Goal: Information Seeking & Learning: Check status

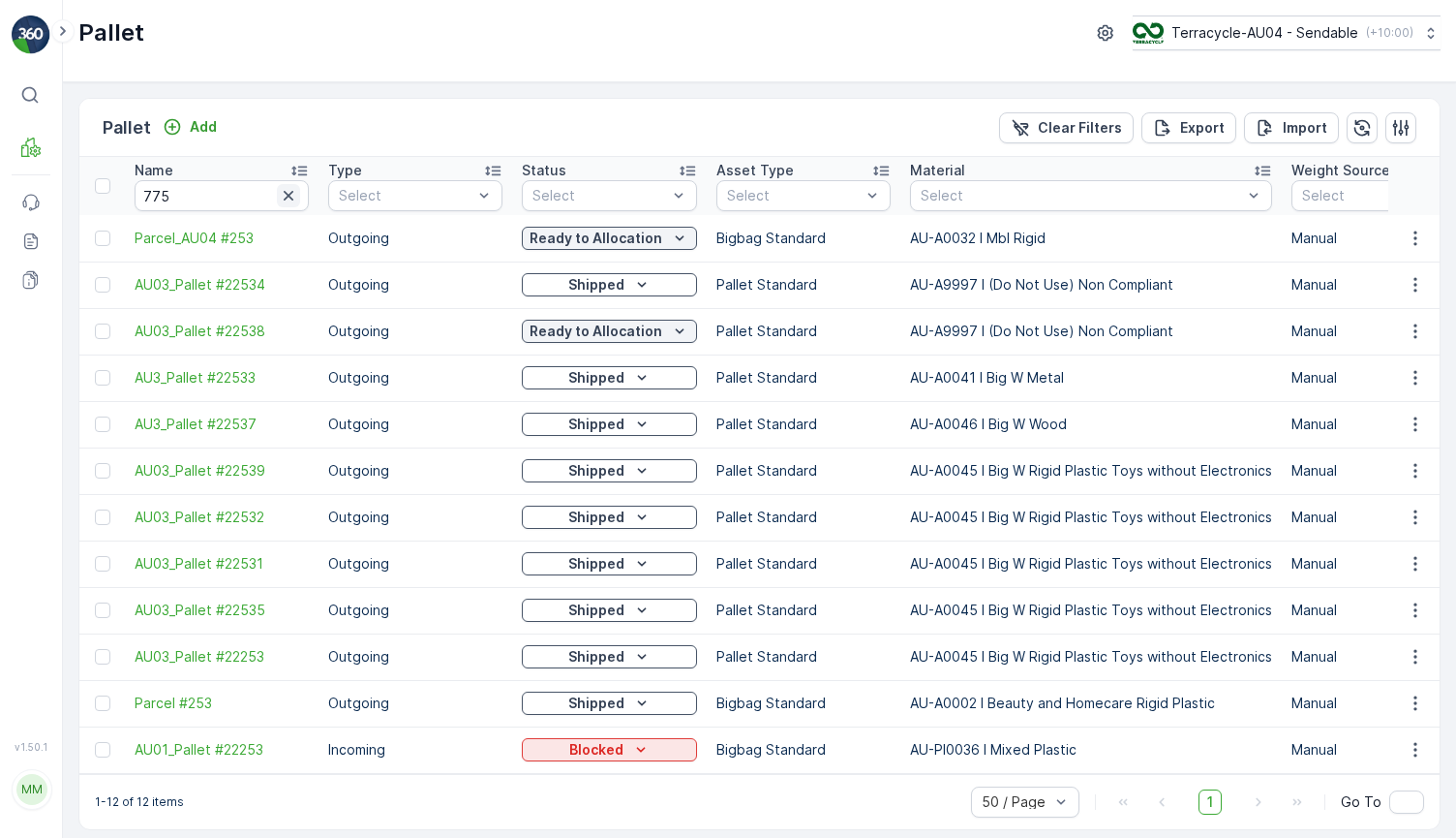
click at [281, 195] on icon "button" at bounding box center [289, 196] width 20 height 20
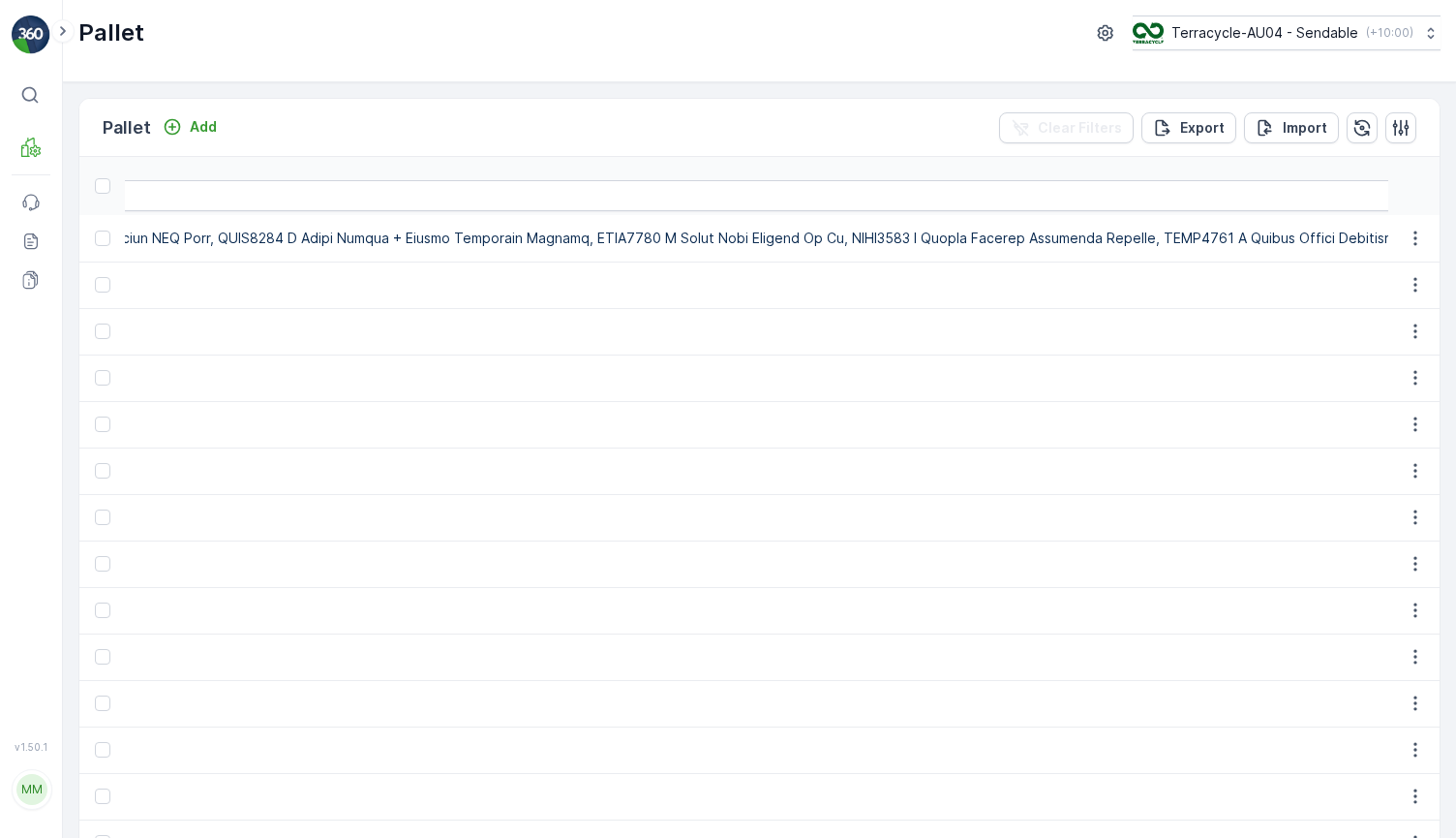
scroll to position [0, 25258]
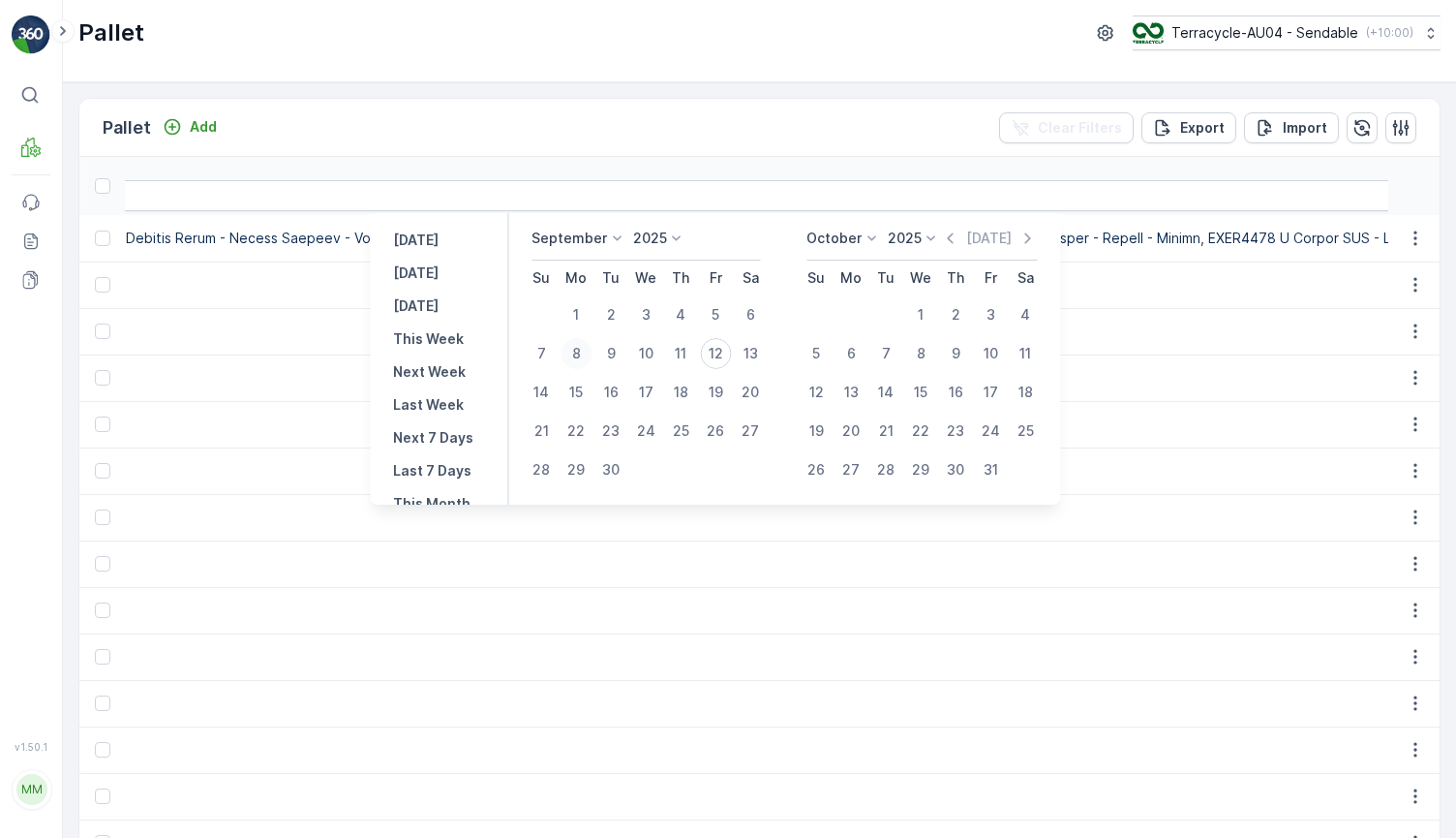
click at [579, 359] on div "8" at bounding box center [575, 353] width 31 height 31
type input "[DATE]"
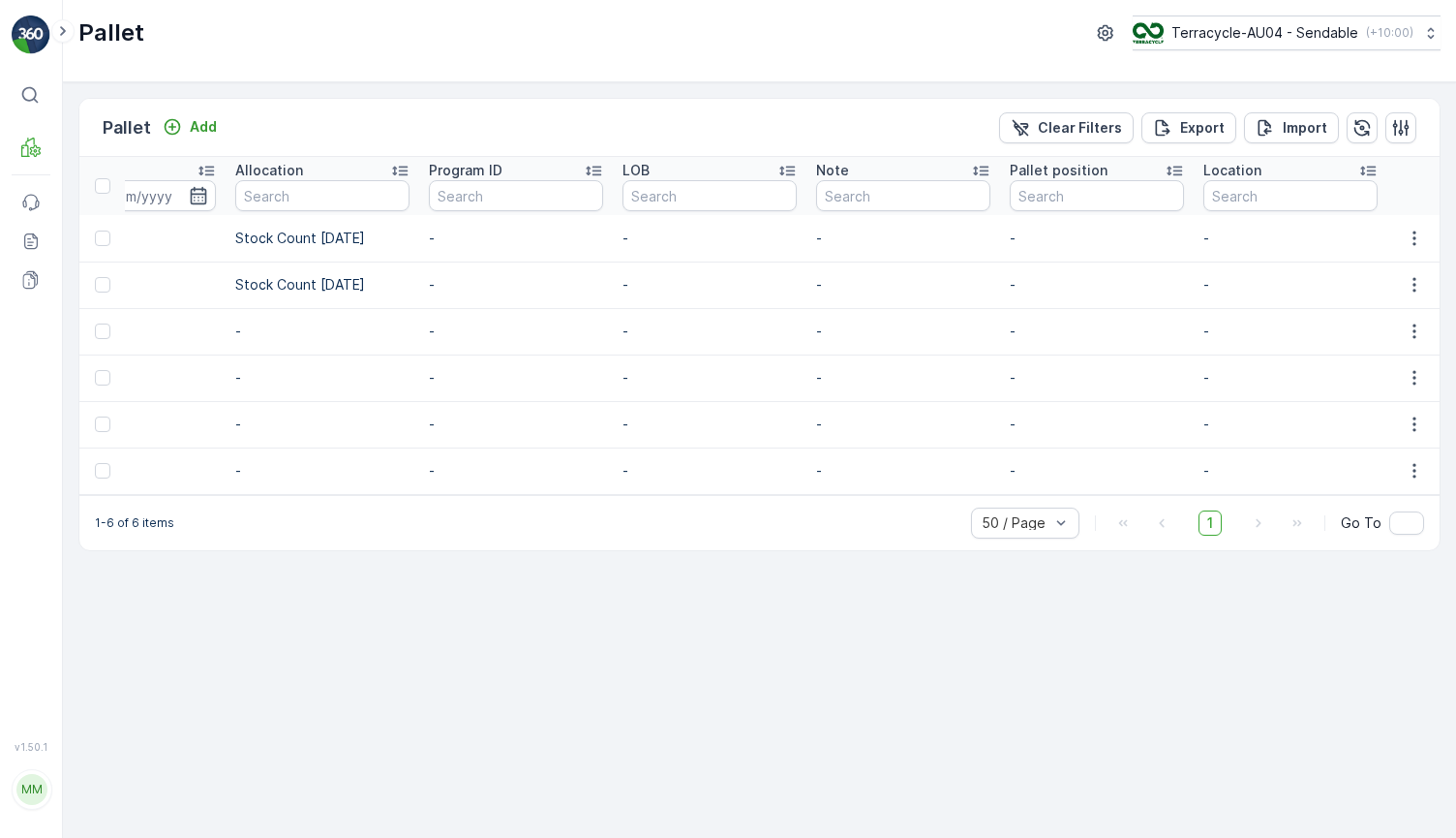
scroll to position [0, 9433]
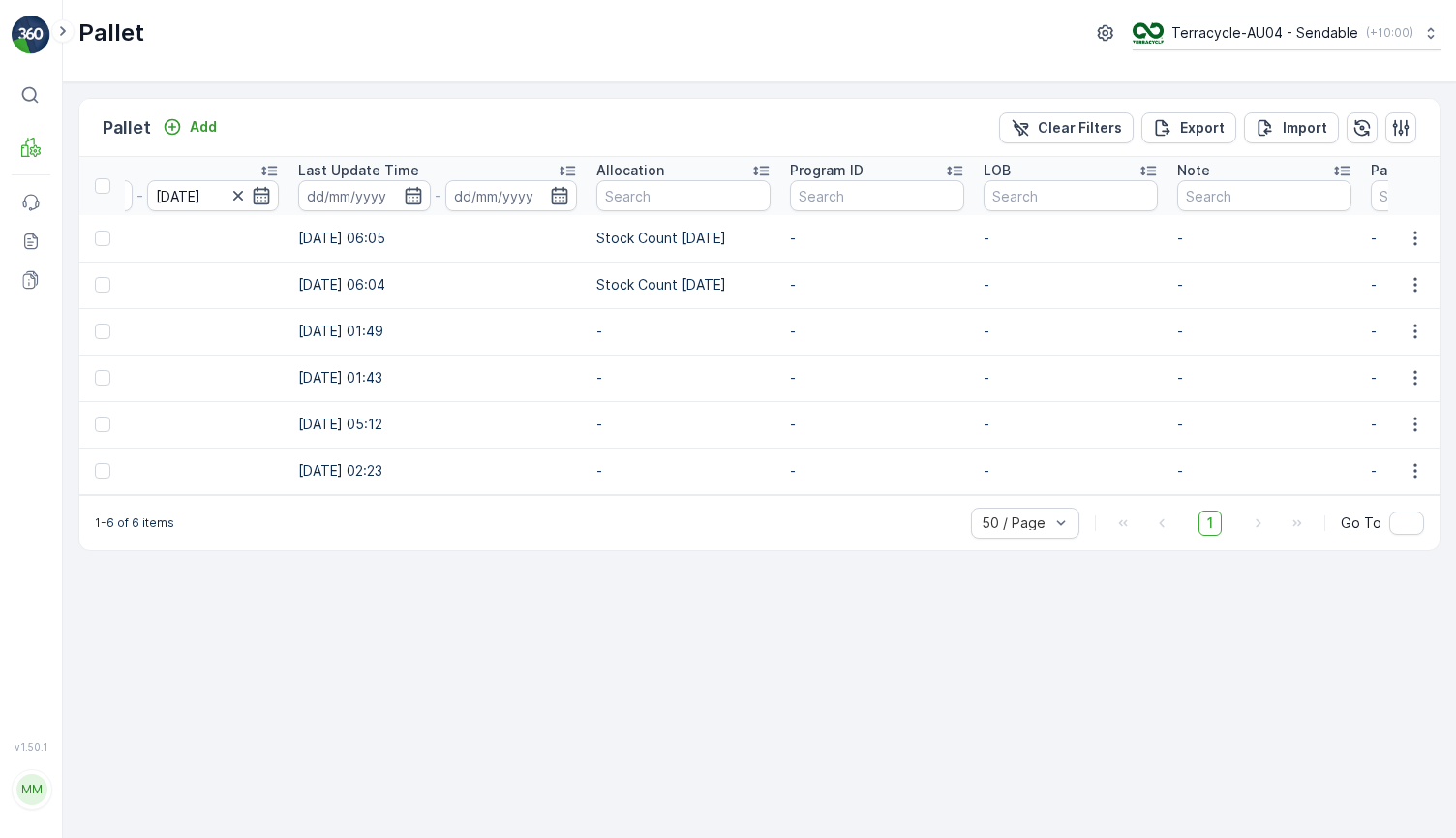
click at [975, 360] on td "-" at bounding box center [1072, 377] width 194 height 47
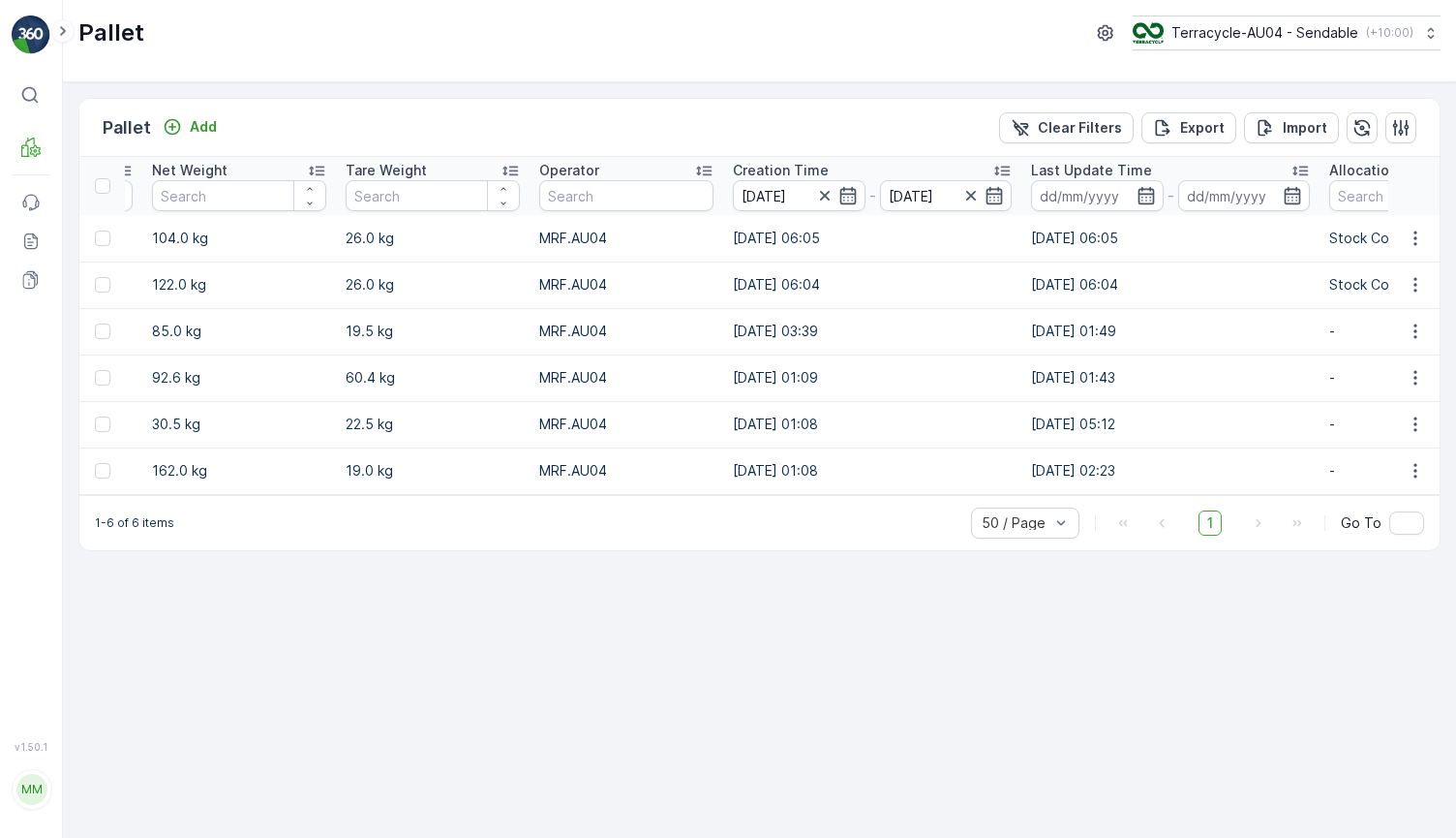
scroll to position [0, 8590]
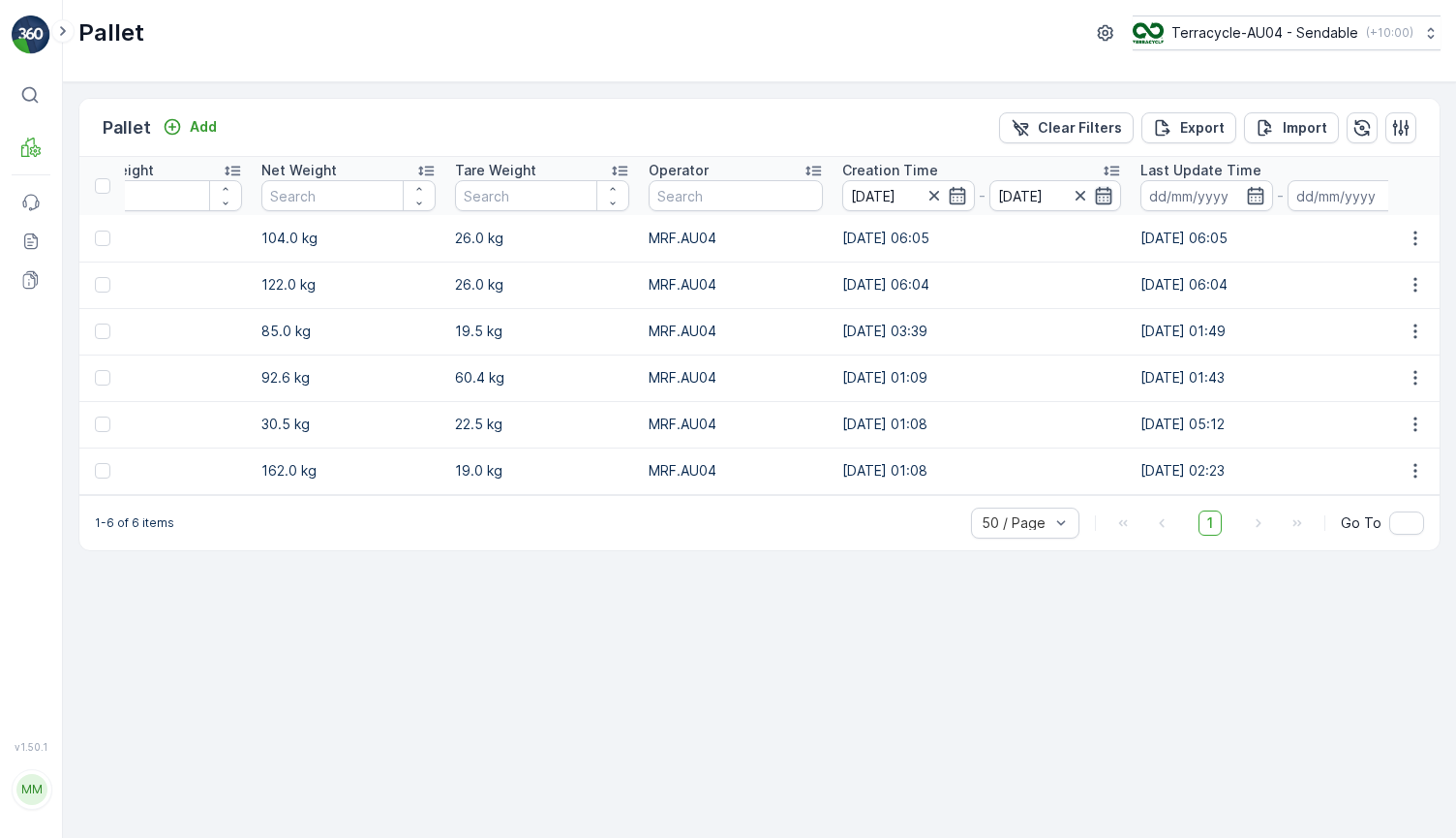
click at [1094, 192] on icon "button" at bounding box center [1104, 196] width 20 height 20
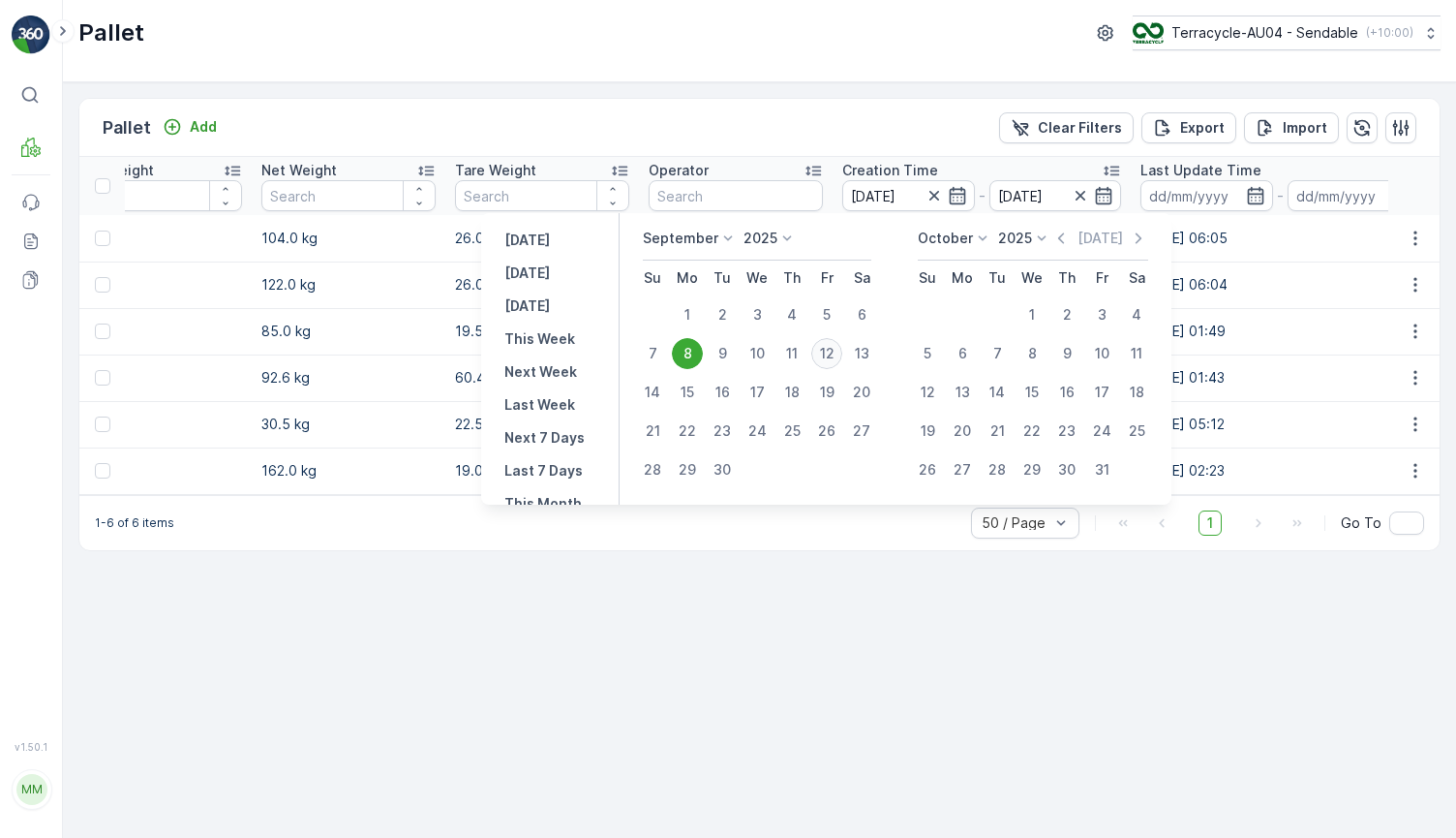
click at [818, 350] on div "12" at bounding box center [826, 353] width 31 height 31
type input "[DATE]"
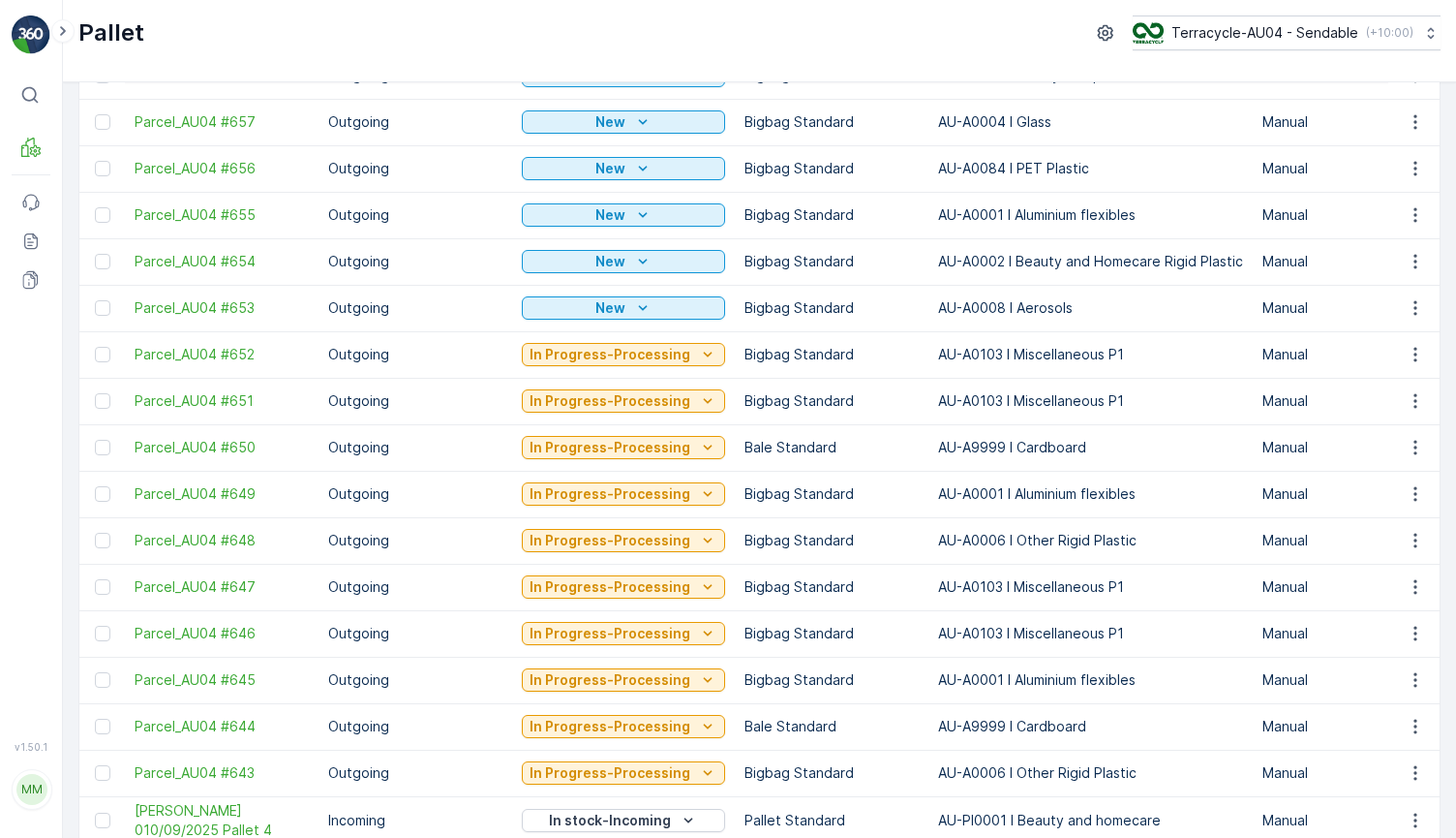
scroll to position [216, 0]
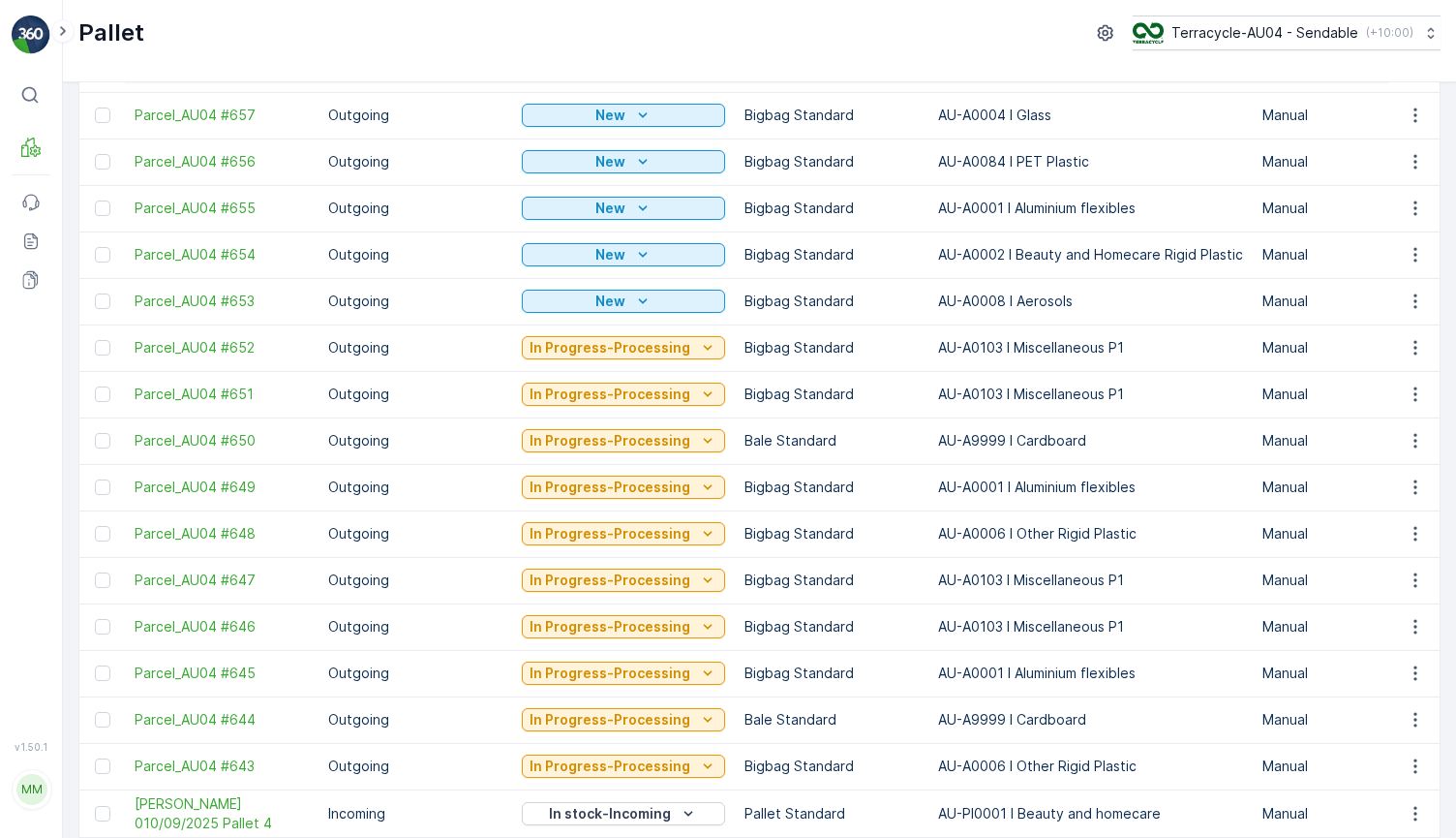
click at [1043, 387] on p "AU-A0103 I Miscellaneous P1" at bounding box center [1091, 394] width 305 height 20
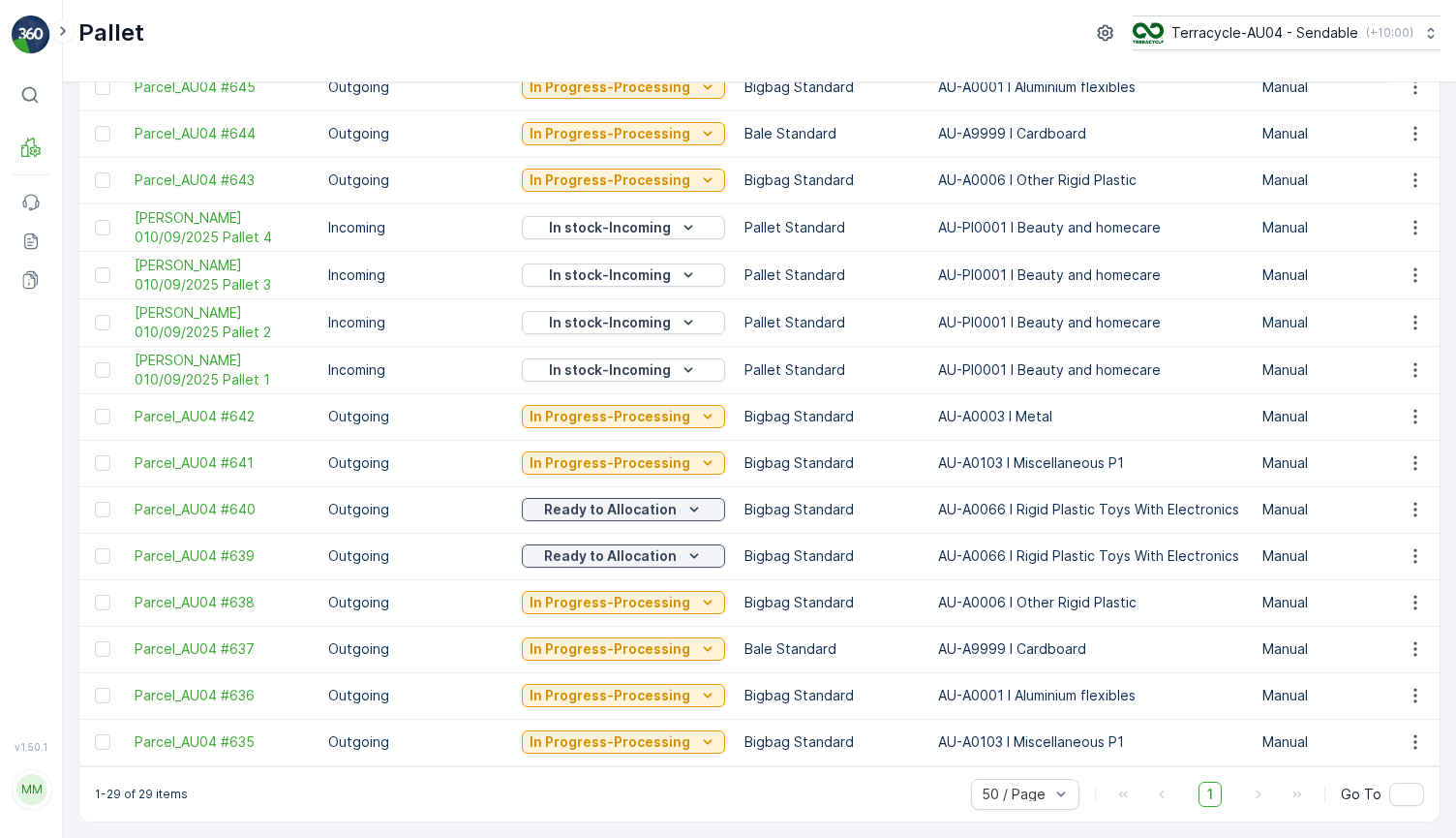
scroll to position [0, 0]
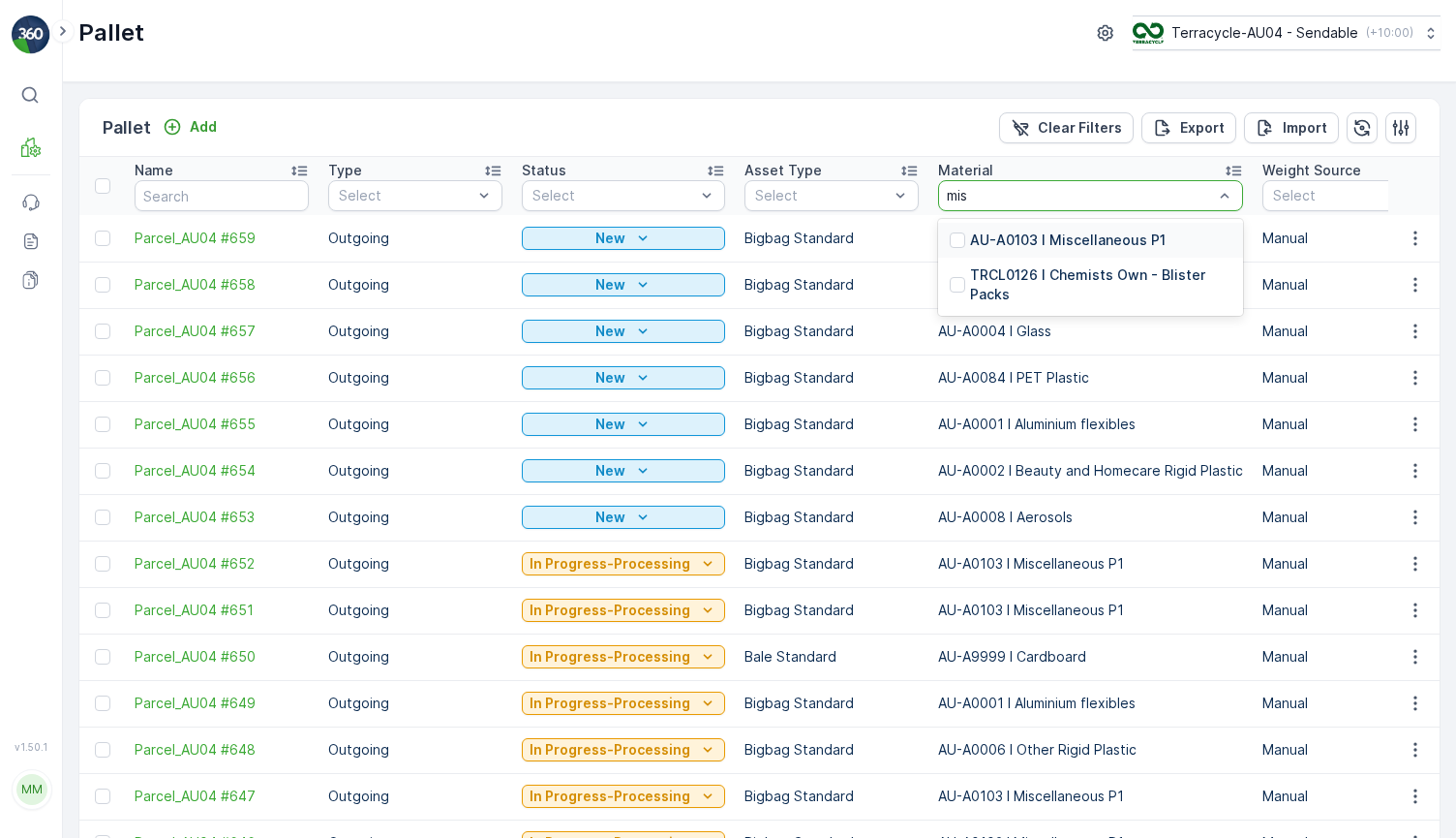
type input "misc"
click at [1011, 252] on div "AU-A0103 I Miscellaneous P1" at bounding box center [1091, 240] width 305 height 35
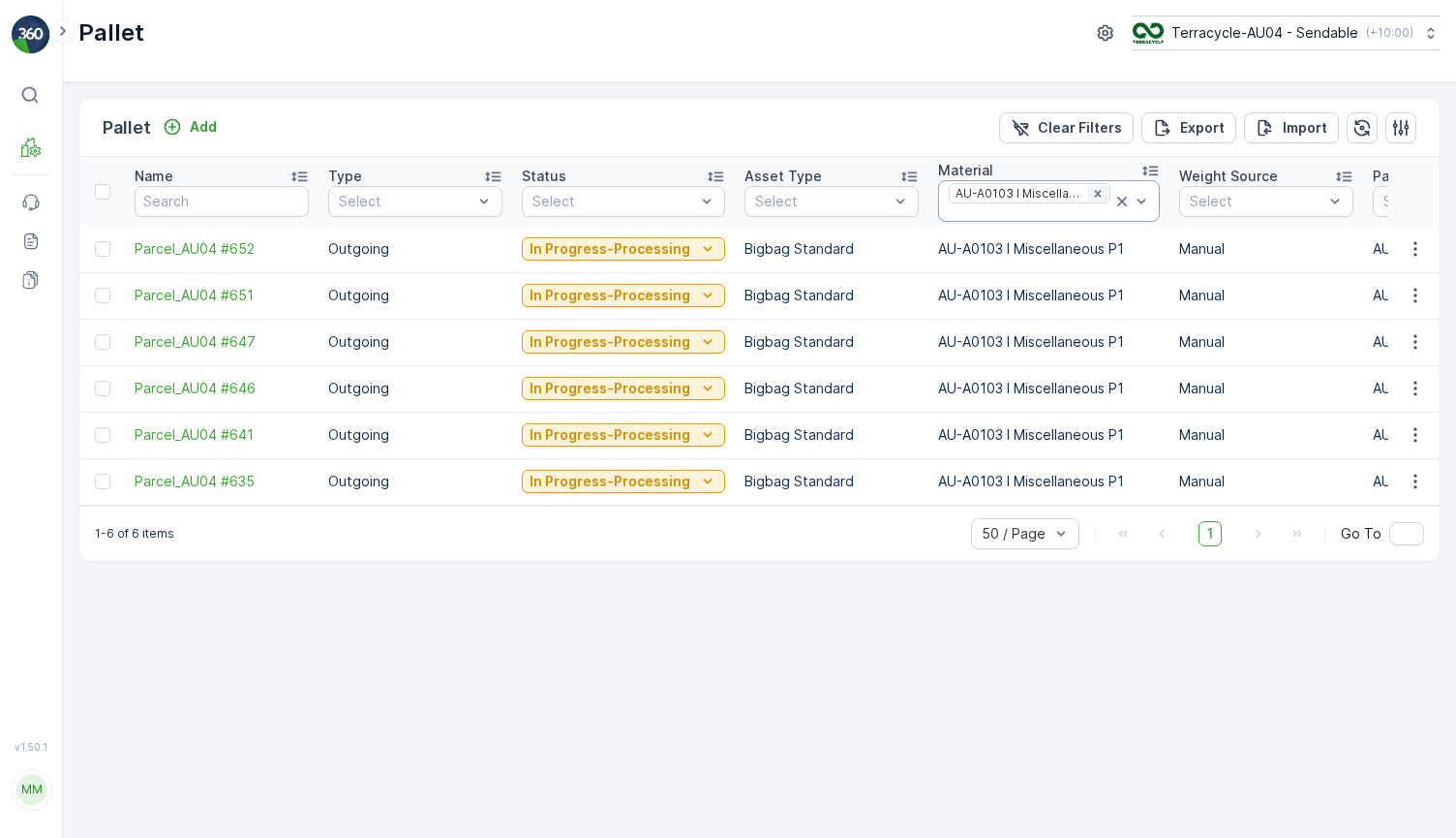
click at [1092, 192] on icon "Remove AU-A0103 I Miscellaneous P1" at bounding box center [1098, 194] width 14 height 14
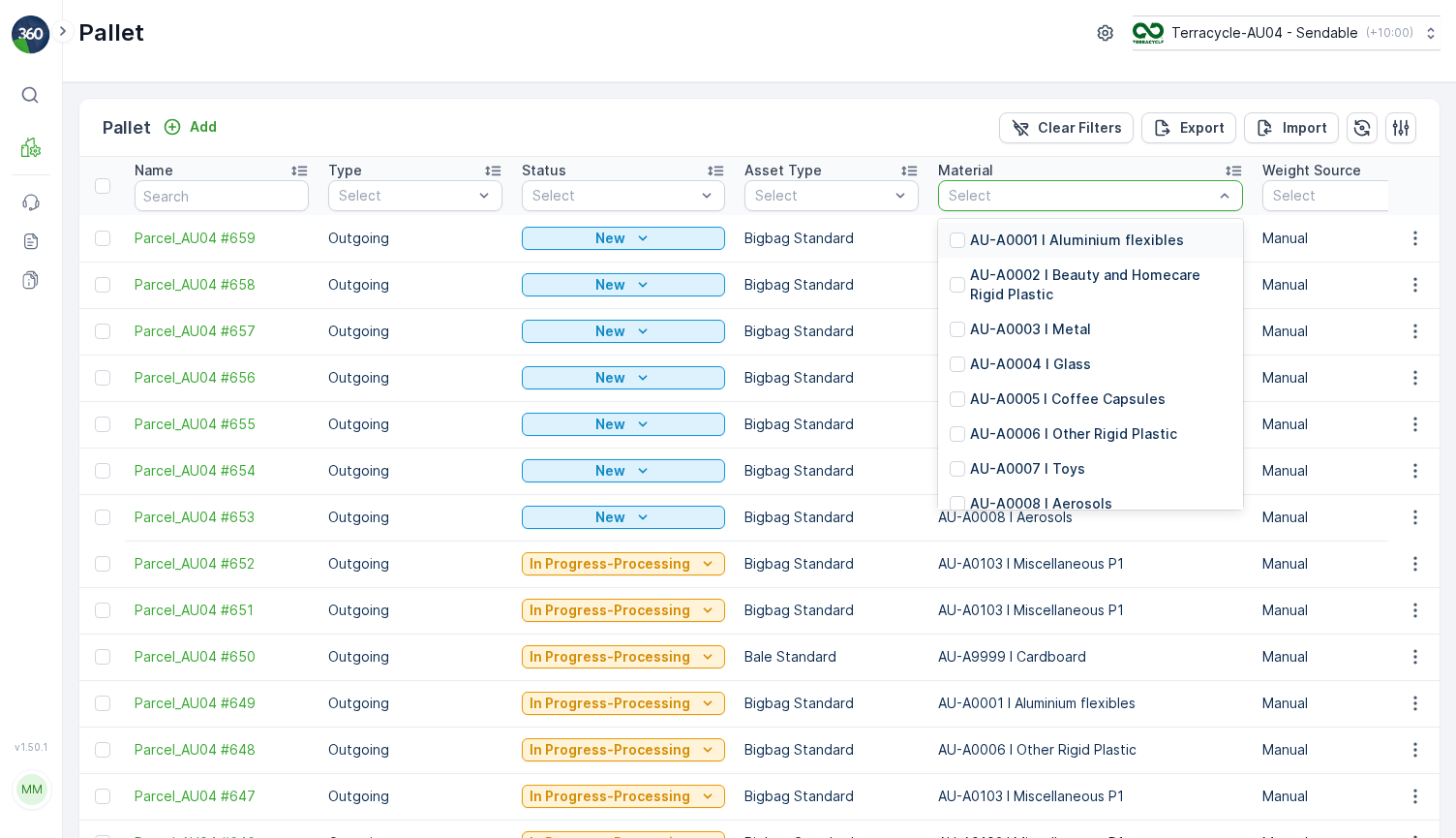
click at [1087, 198] on div at bounding box center [1081, 196] width 268 height 16
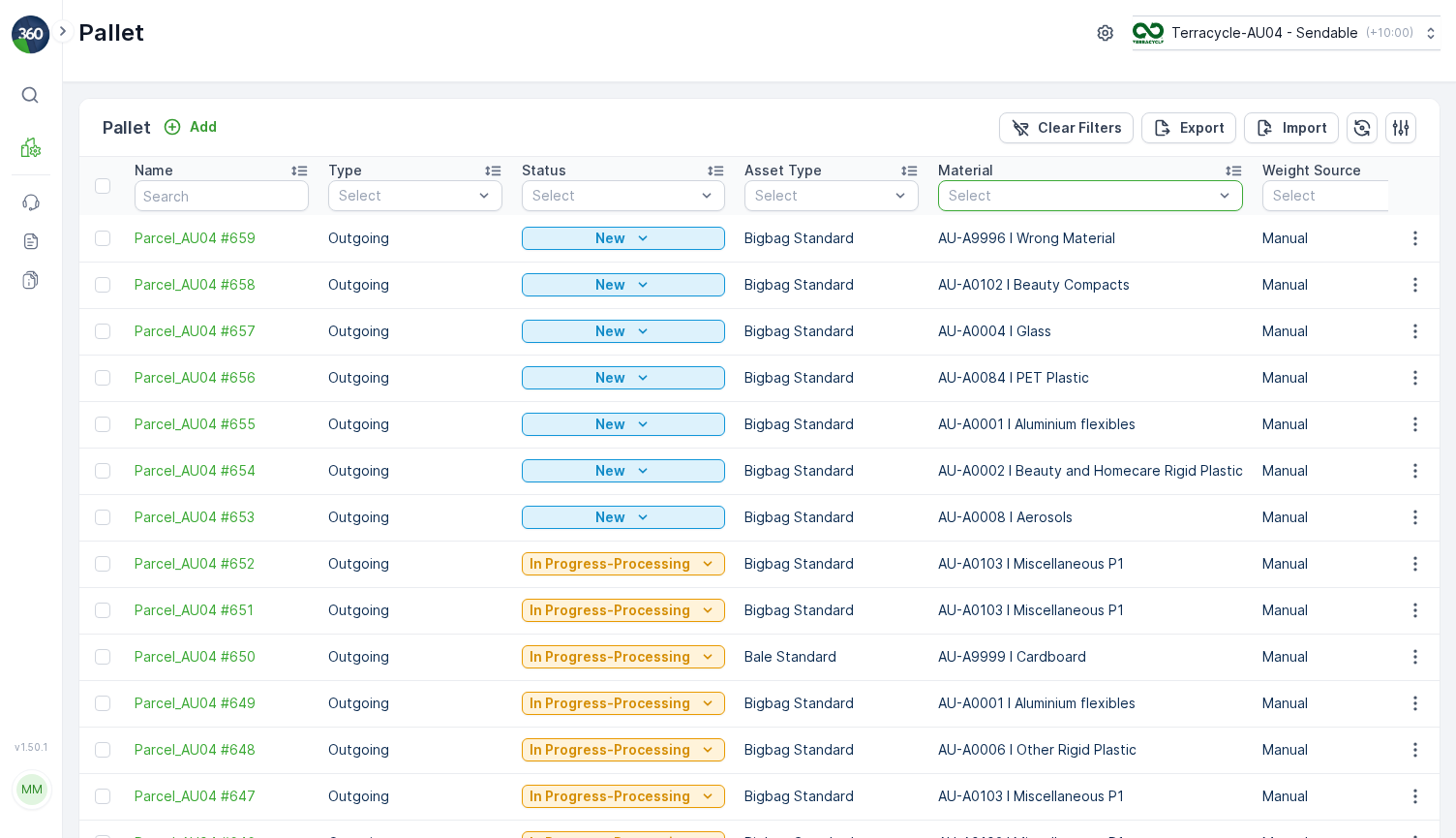
click at [1087, 198] on div at bounding box center [1081, 196] width 268 height 16
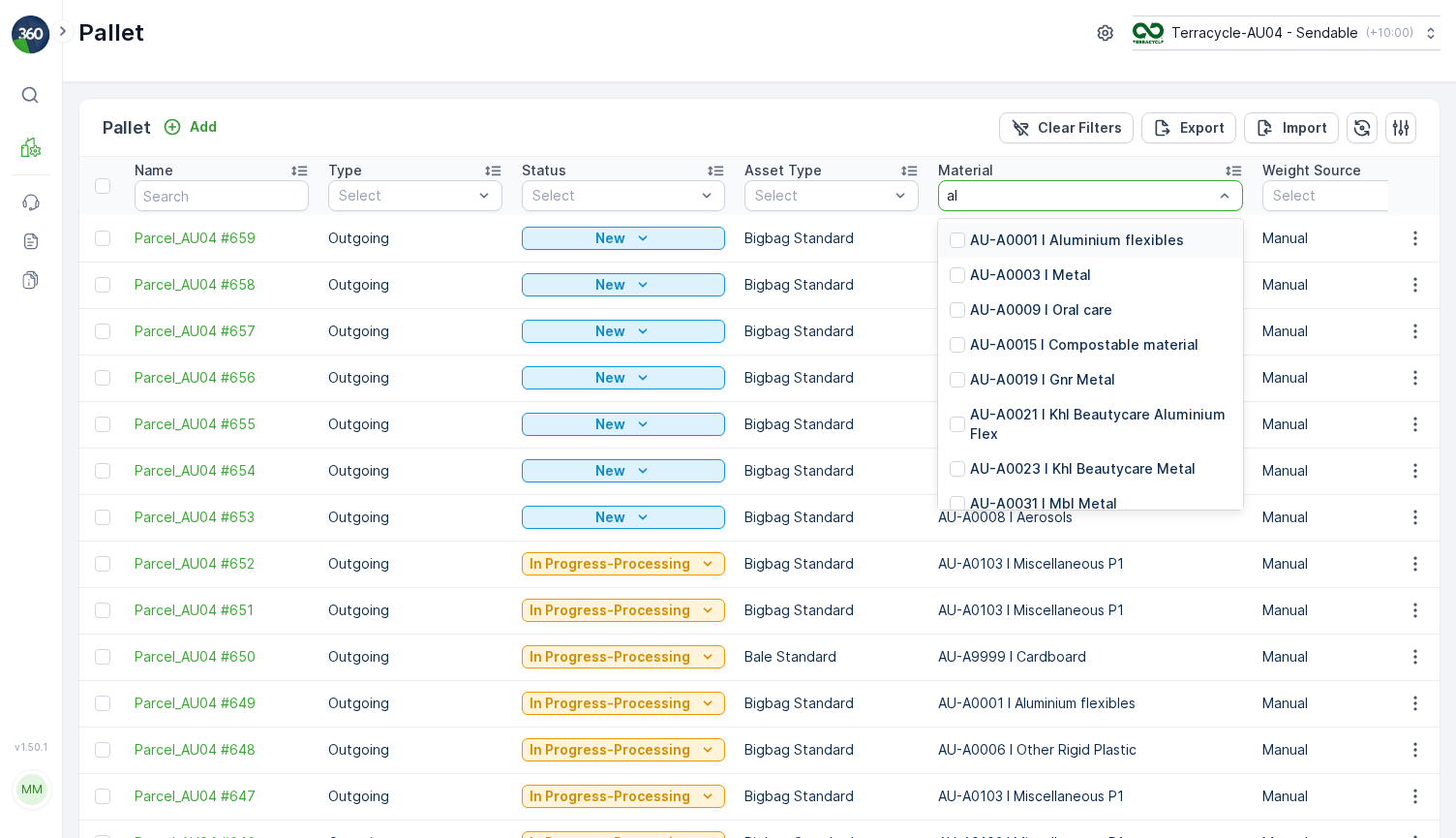
type input "alu"
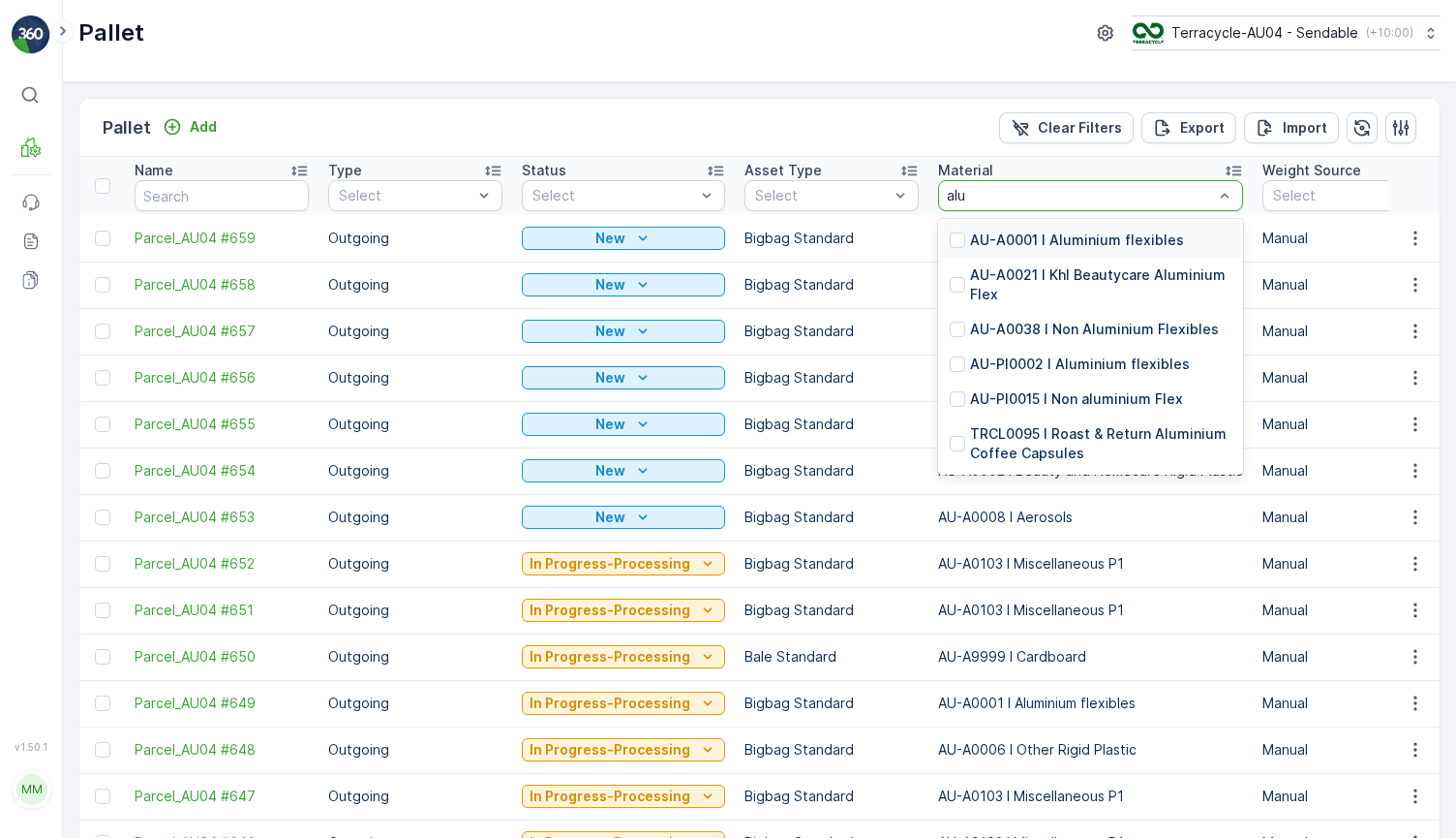
click at [1107, 247] on p "AU-A0001 I Aluminium flexibles" at bounding box center [1078, 241] width 214 height 20
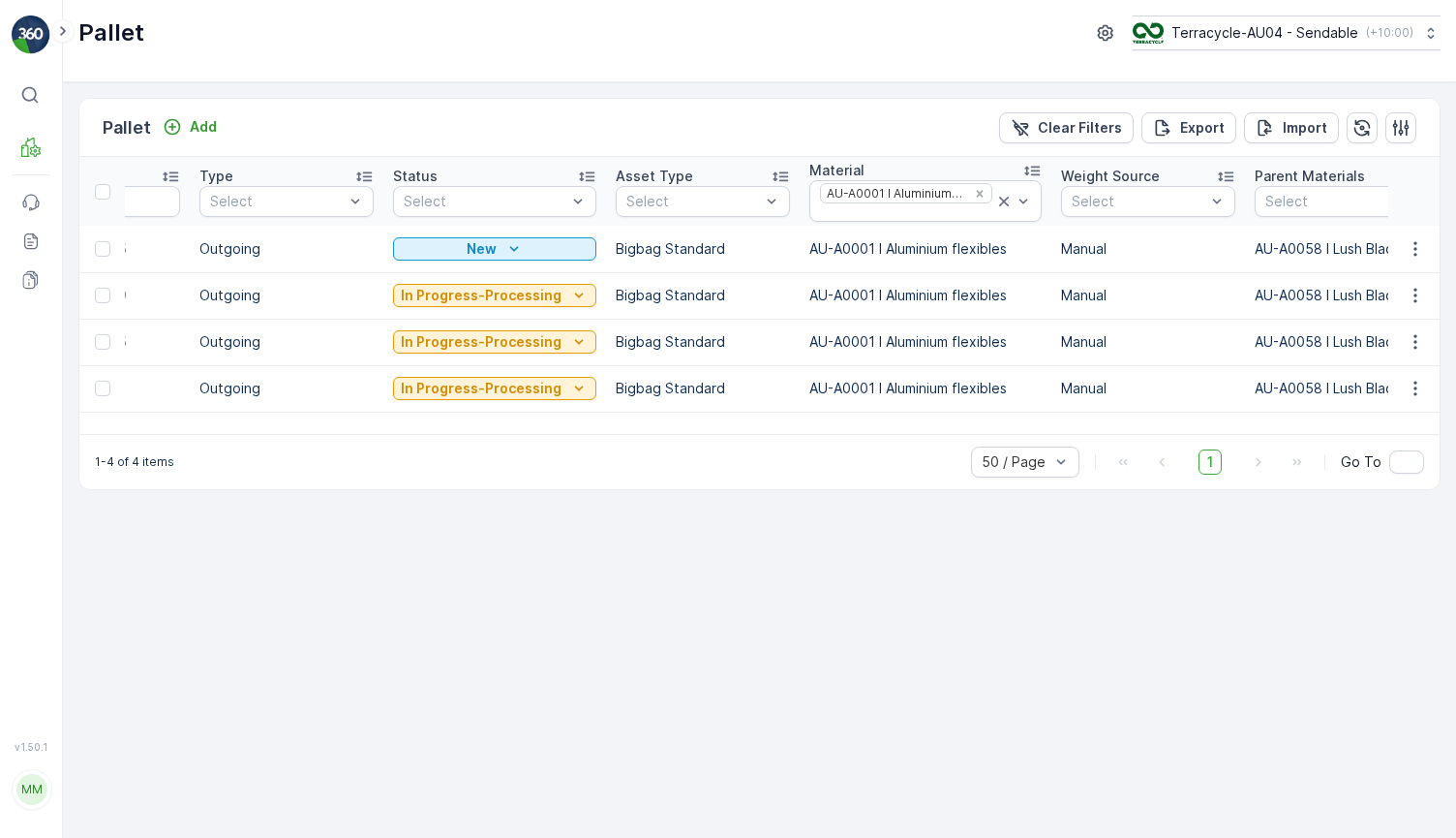
scroll to position [0, 124]
click at [999, 207] on icon at bounding box center [1009, 202] width 20 height 20
click at [999, 202] on icon at bounding box center [1009, 202] width 20 height 20
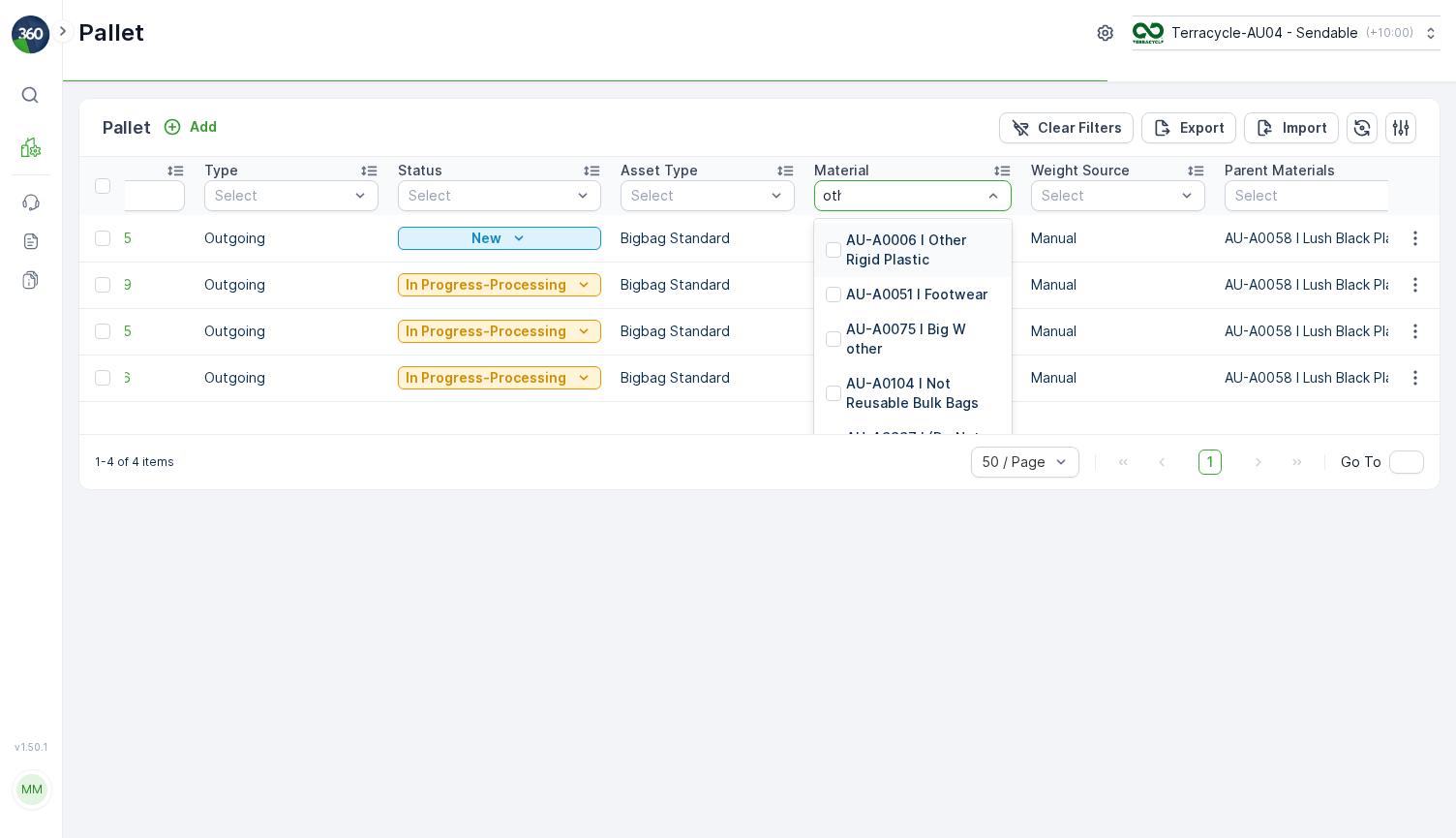
type input "other"
click at [945, 240] on p "AU-A0006 I Other Rigid Plastic" at bounding box center [923, 250] width 154 height 39
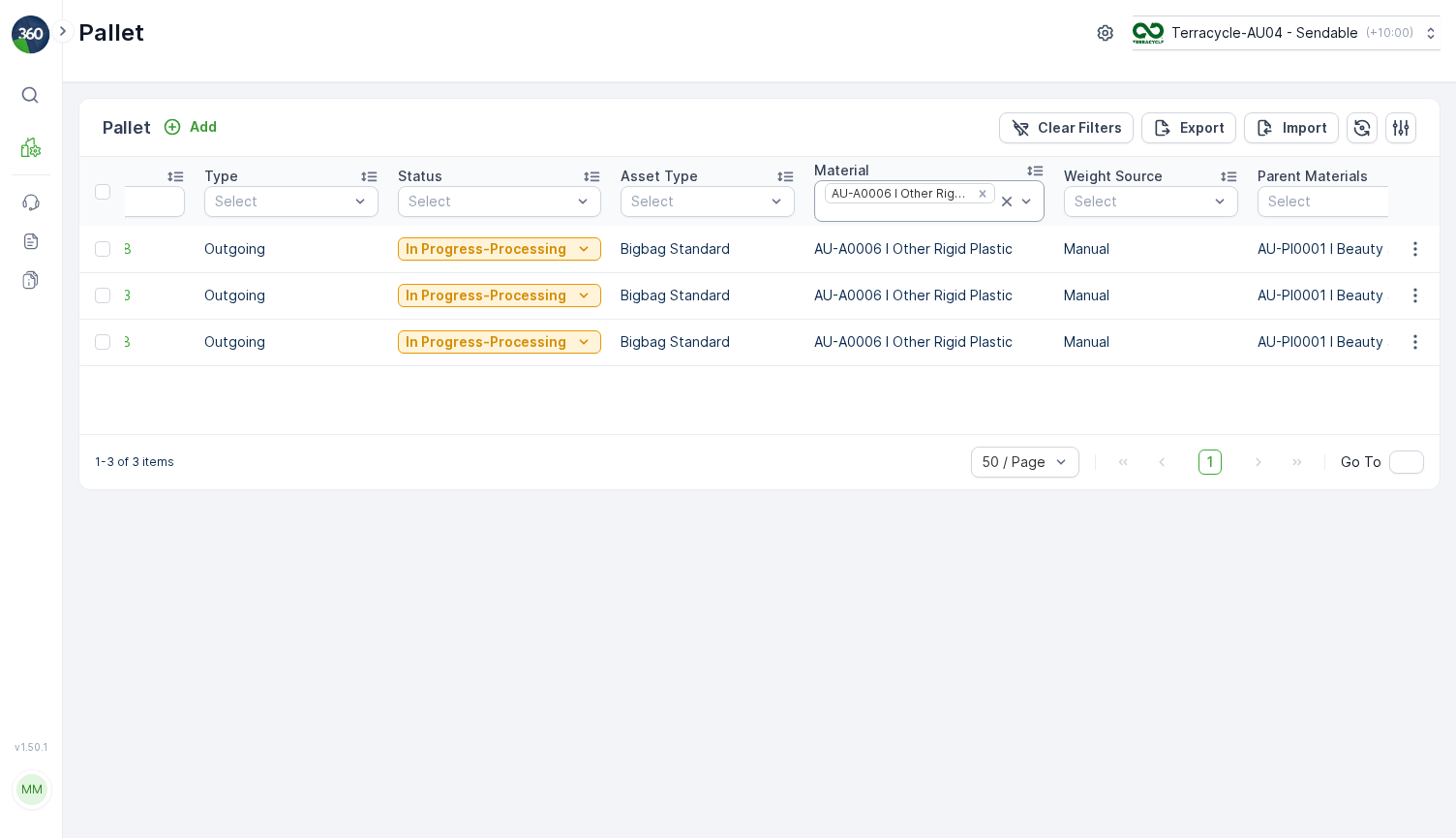
click at [998, 199] on icon at bounding box center [1007, 202] width 20 height 20
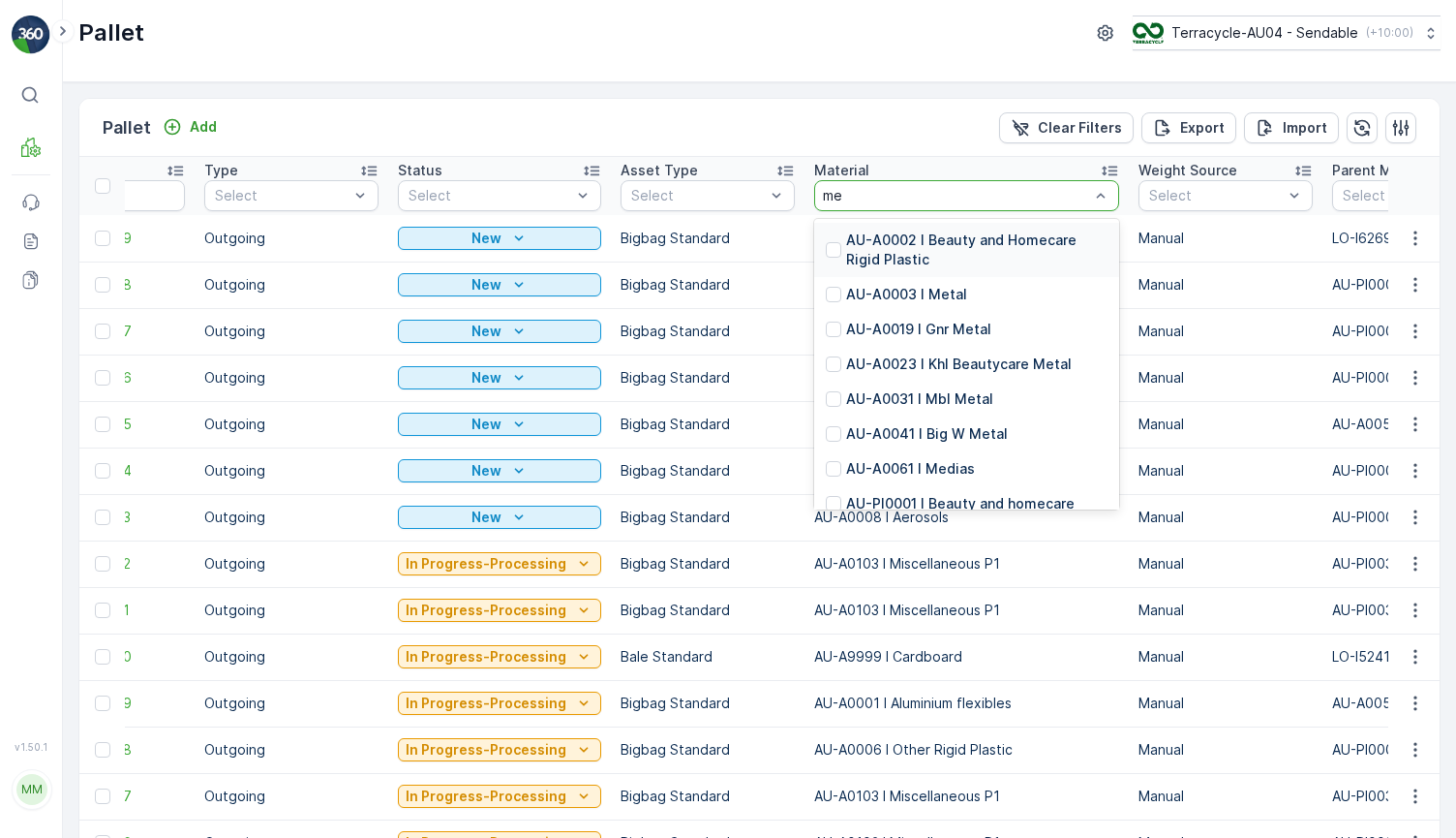
type input "met"
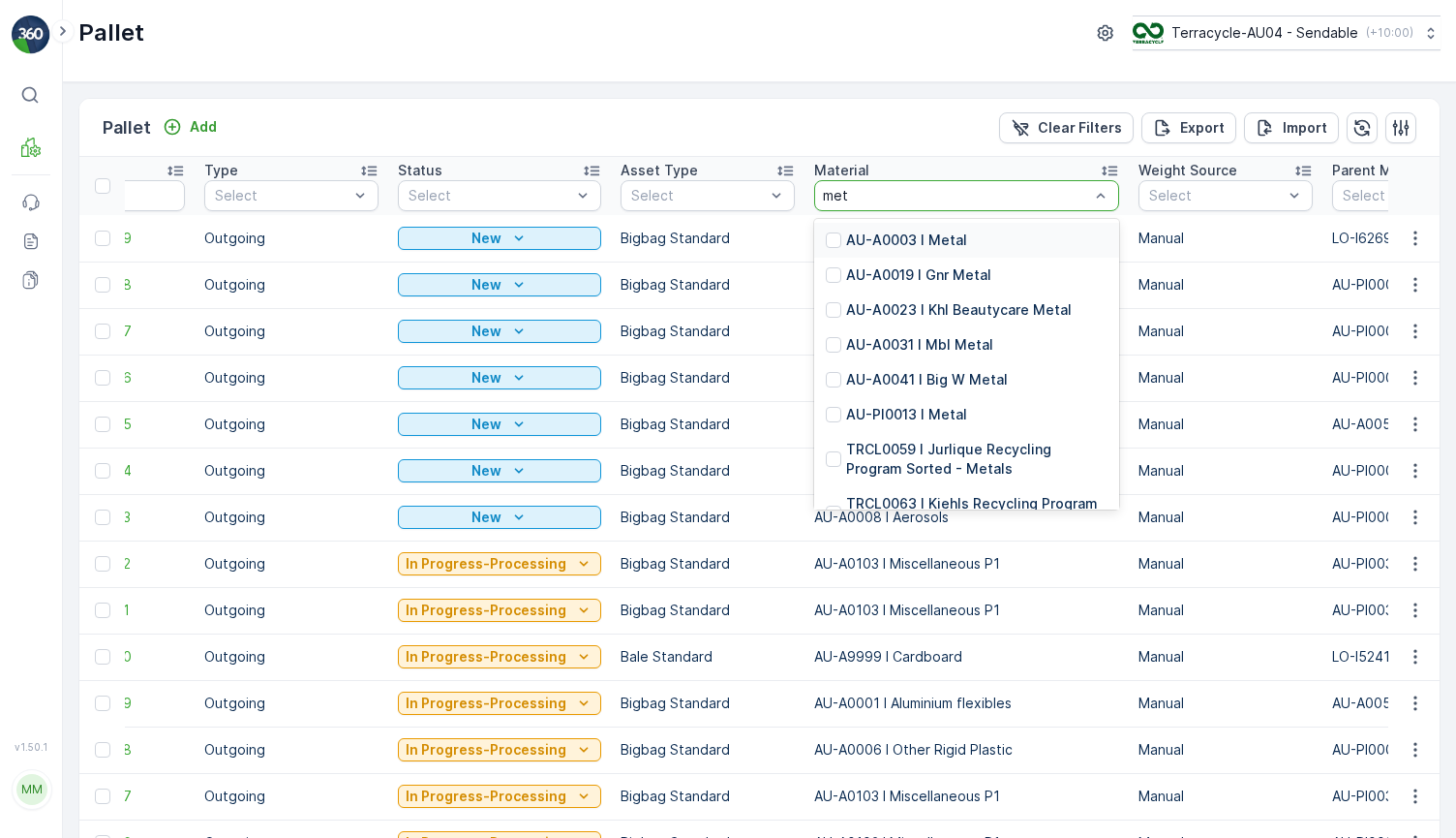
click at [934, 238] on p "AU-A0003 I Metal" at bounding box center [907, 241] width 121 height 20
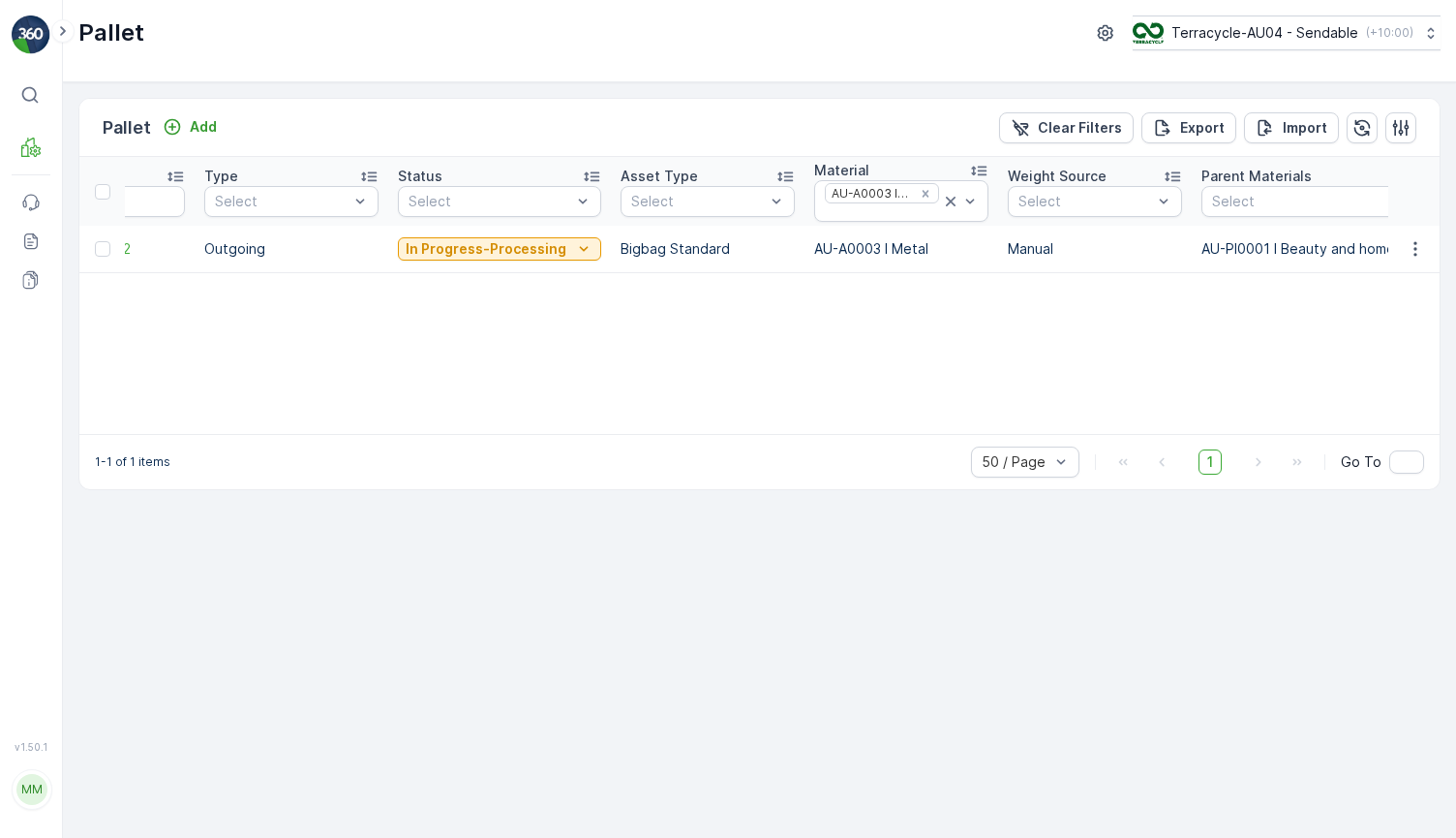
click at [718, 385] on div "Name Type Select Status Select Asset Type Select Material AU-A0003 I Metal Weig…" at bounding box center [760, 295] width 1361 height 277
